Goal: Task Accomplishment & Management: Manage account settings

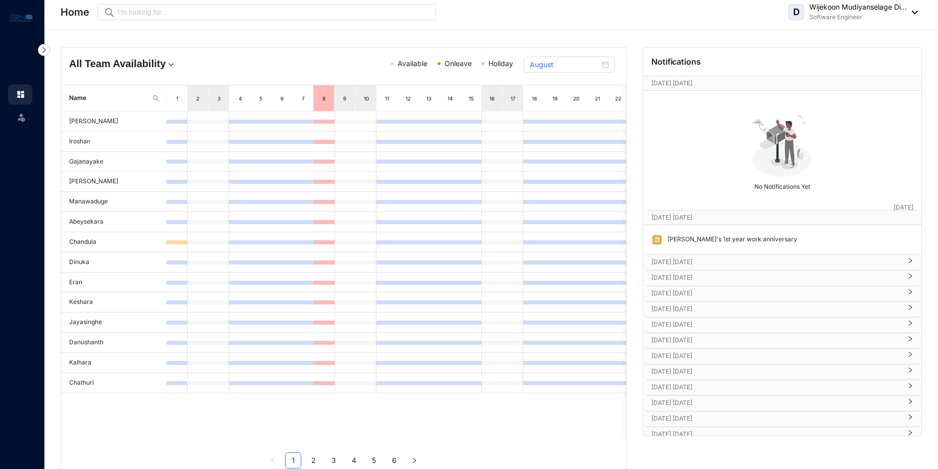
click at [912, 10] on div "D Wijekoon Mudiyanselage Di... Software Engineer" at bounding box center [853, 12] width 130 height 20
click at [875, 36] on link "Profile Details" at bounding box center [851, 36] width 113 height 10
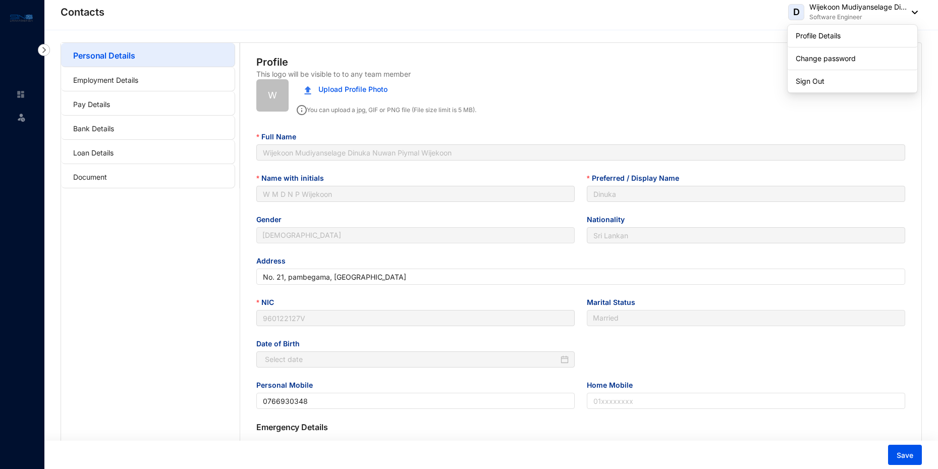
type input "[DATE]"
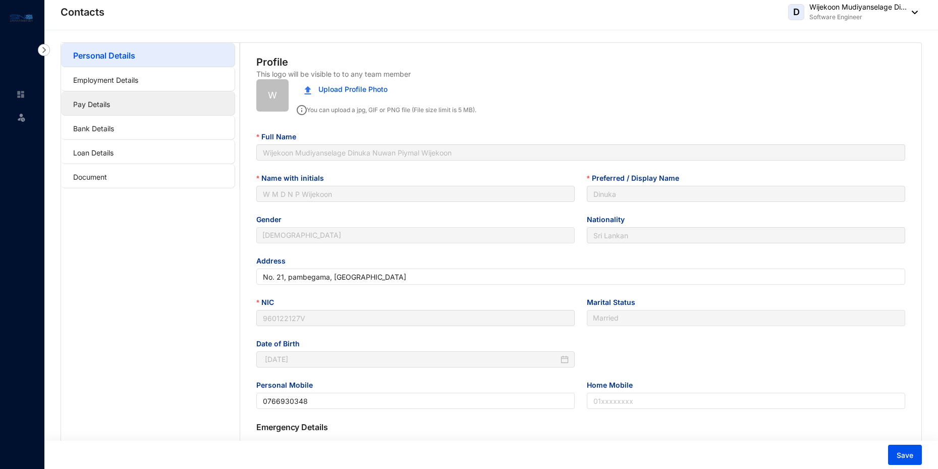
click at [105, 100] on link "Pay Details" at bounding box center [91, 104] width 37 height 9
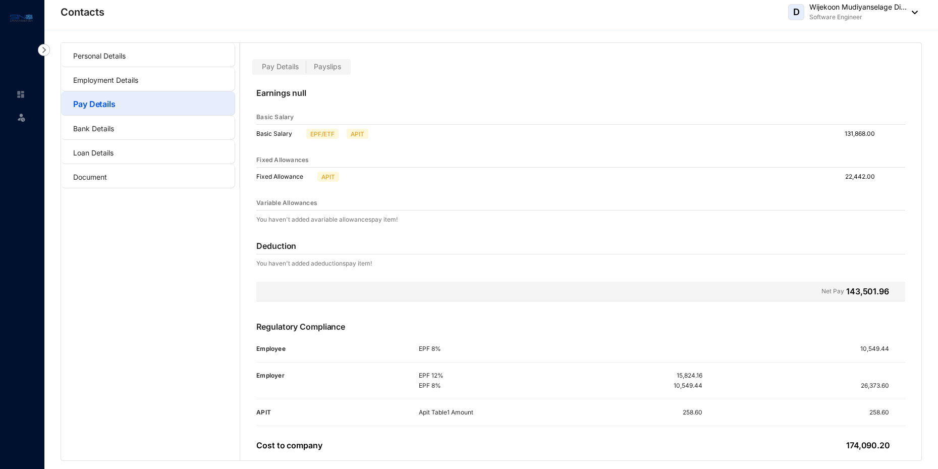
click at [332, 63] on span "Payslips" at bounding box center [327, 66] width 27 height 9
click at [306, 69] on input "Payslips" at bounding box center [306, 69] width 0 height 0
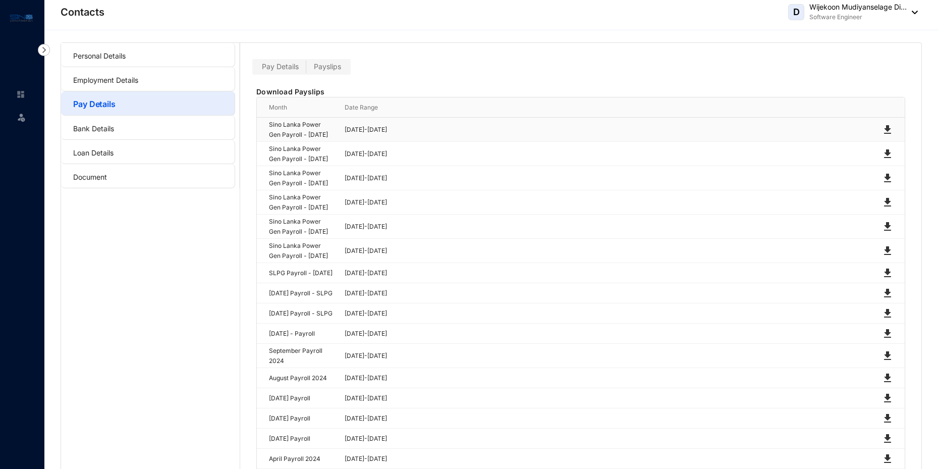
click at [886, 134] on img at bounding box center [887, 130] width 12 height 12
click at [885, 160] on img at bounding box center [887, 154] width 12 height 12
click at [886, 184] on img at bounding box center [887, 178] width 12 height 12
click at [278, 71] on label "Pay Details" at bounding box center [280, 67] width 52 height 12
click at [254, 69] on input "Pay Details" at bounding box center [254, 69] width 0 height 0
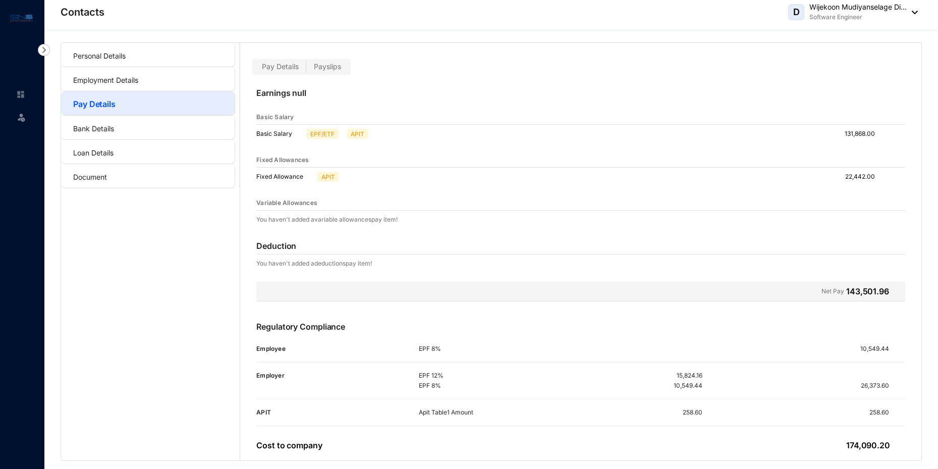
scroll to position [4, 0]
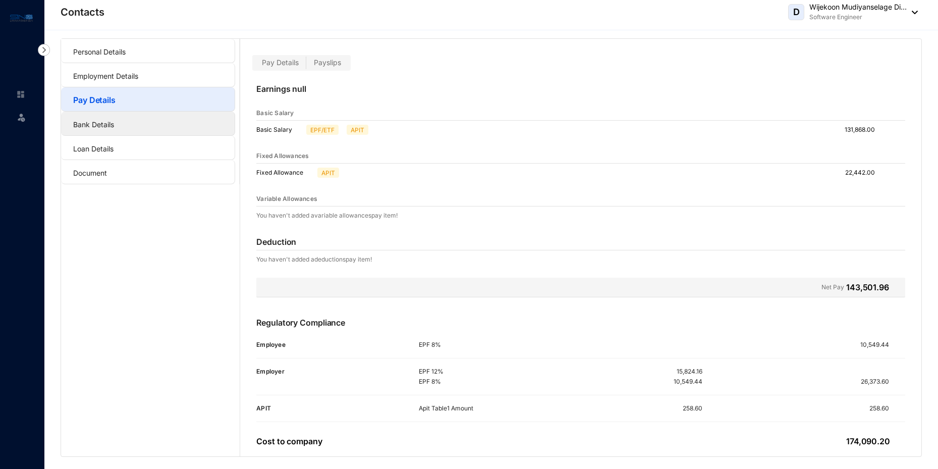
click at [89, 135] on li "Bank Details" at bounding box center [148, 123] width 174 height 24
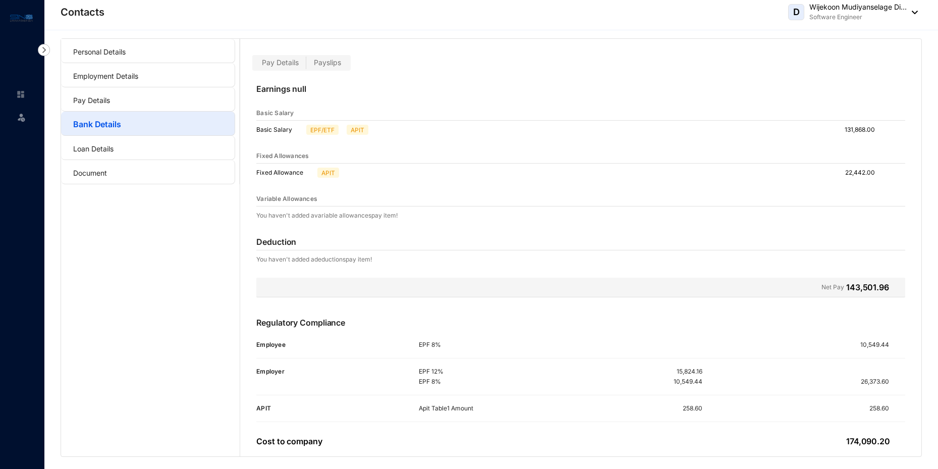
click at [112, 129] on link "Bank Details" at bounding box center [97, 124] width 48 height 10
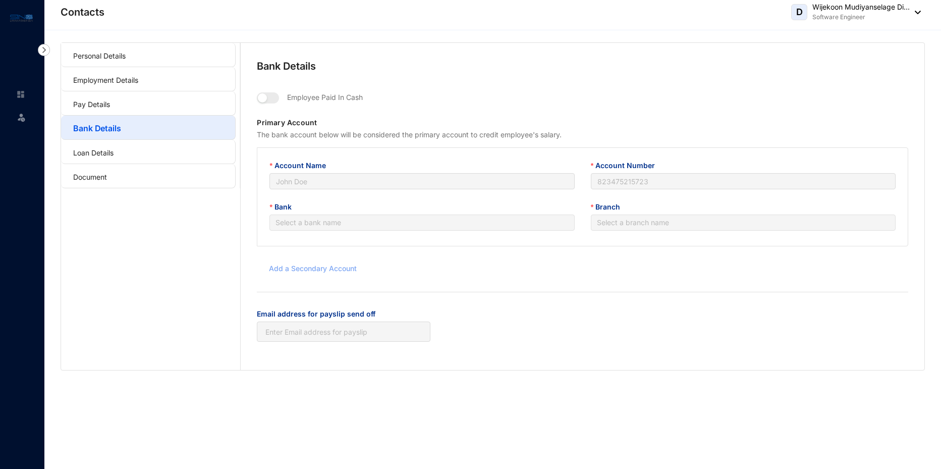
type input "W.M.D.N.P. WIJEKOON"
type input "2473389"
type input "[EMAIL_ADDRESS][DOMAIN_NAME]"
click at [107, 178] on link "Document" at bounding box center [90, 177] width 34 height 9
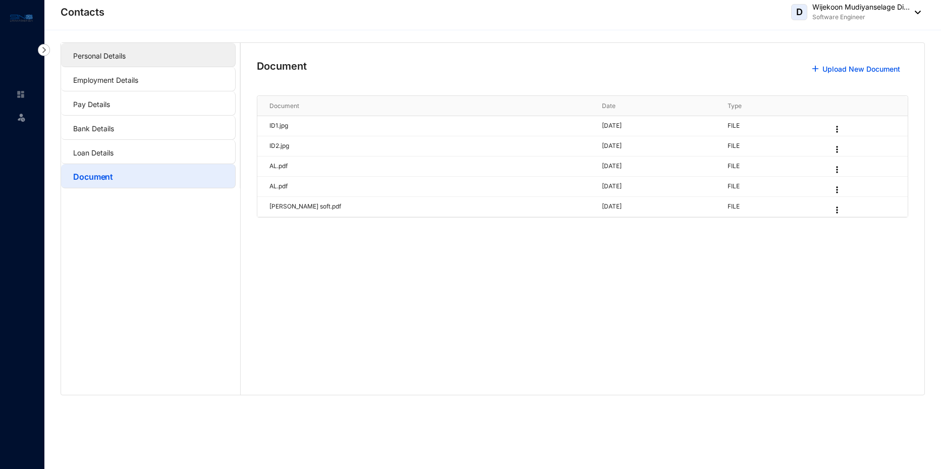
click at [99, 60] on link "Personal Details" at bounding box center [99, 55] width 52 height 9
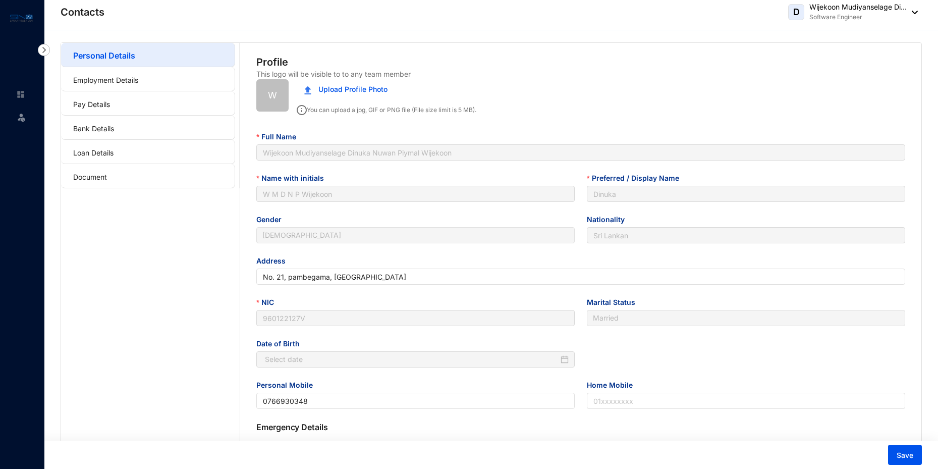
type input "[DATE]"
